Goal: Communication & Community: Answer question/provide support

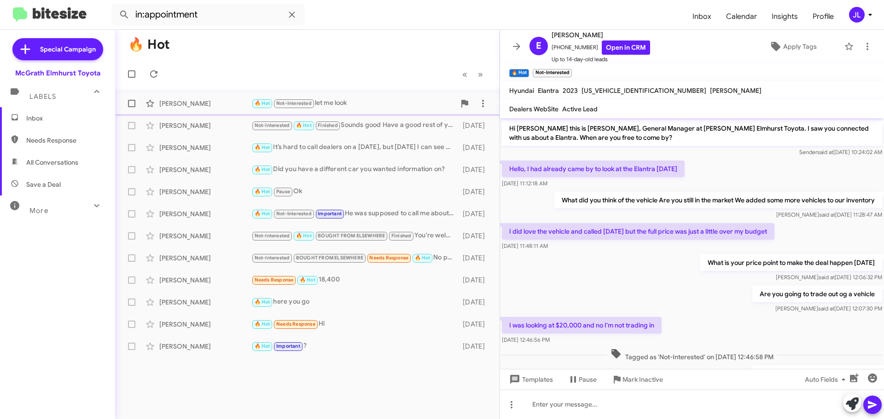
scroll to position [257, 0]
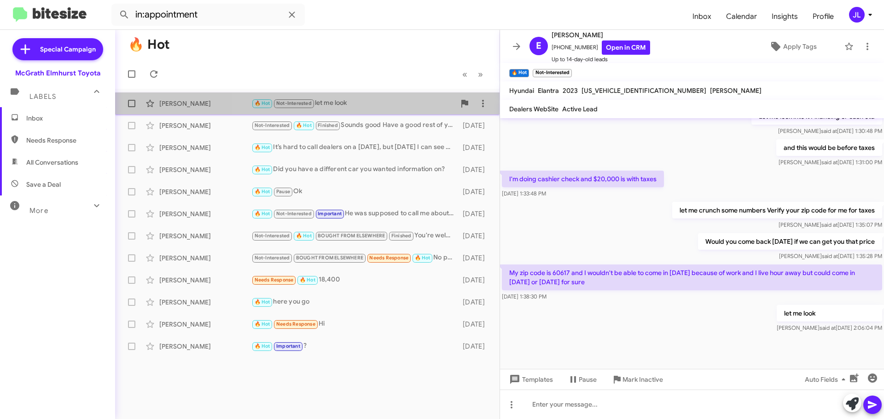
click at [372, 103] on div "🔥 Hot Not-Interested let me look" at bounding box center [353, 103] width 204 height 11
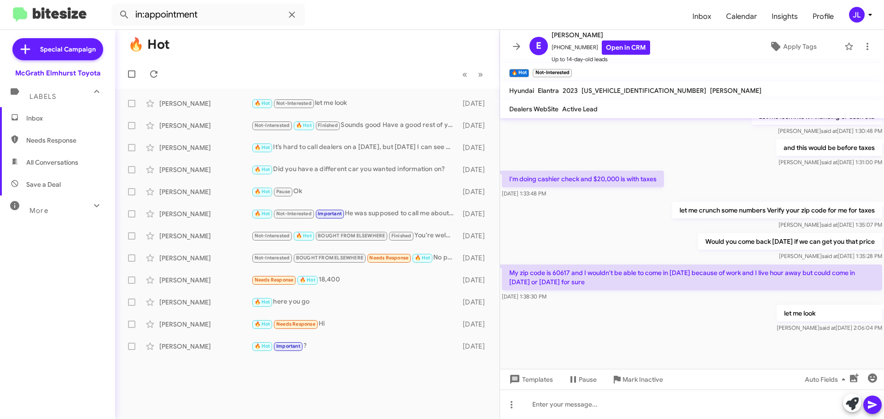
click at [22, 122] on span "Inbox" at bounding box center [57, 118] width 115 height 22
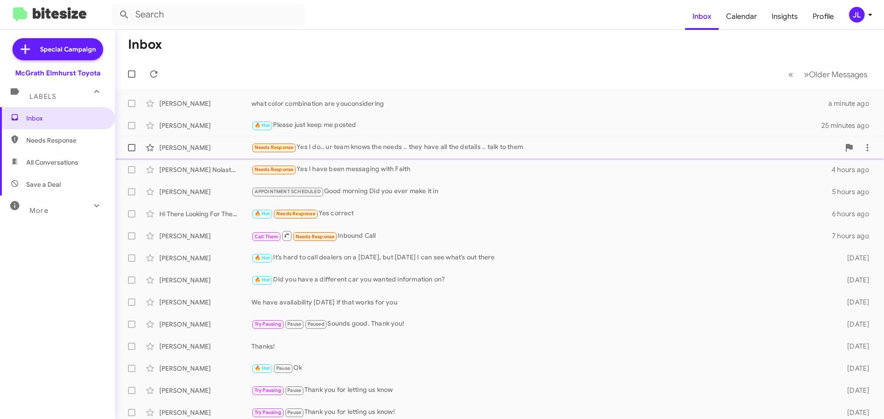
click at [376, 148] on div "Needs Response Yes I do.. ur team knows the needs .. they have all the details …" at bounding box center [545, 147] width 588 height 11
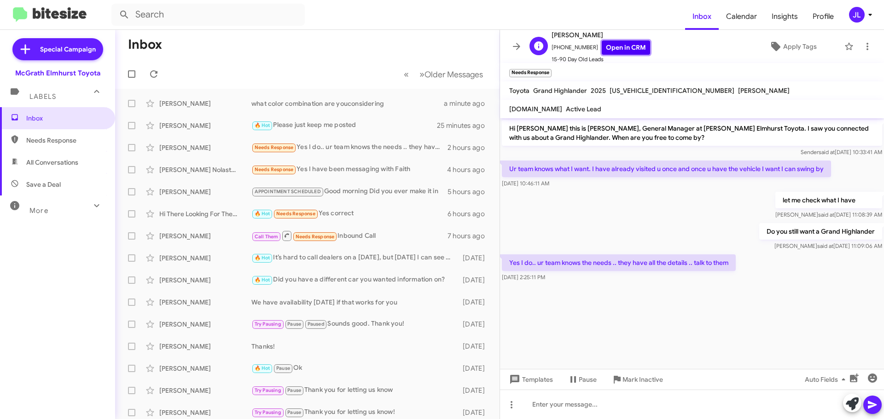
click at [618, 46] on link "Open in CRM" at bounding box center [626, 48] width 48 height 14
click at [622, 46] on link "Open in CRM" at bounding box center [626, 48] width 48 height 14
click at [366, 105] on div "Needs Response White with beige or gray Heavy metal with gray interior" at bounding box center [353, 103] width 204 height 11
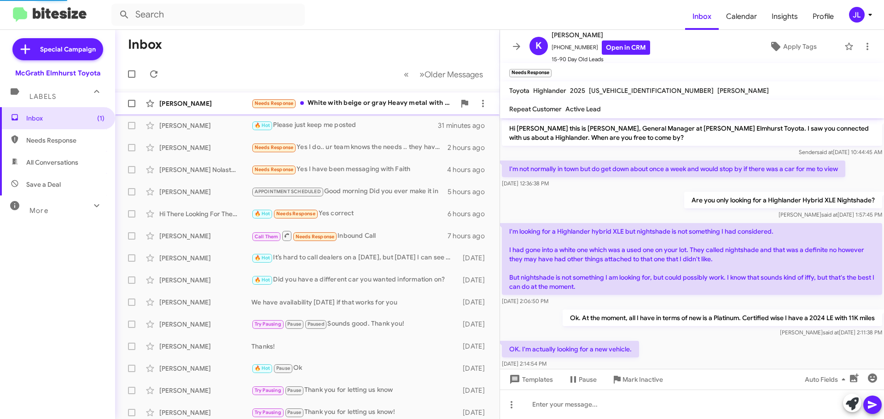
scroll to position [202, 0]
